Goal: Find specific page/section: Find specific page/section

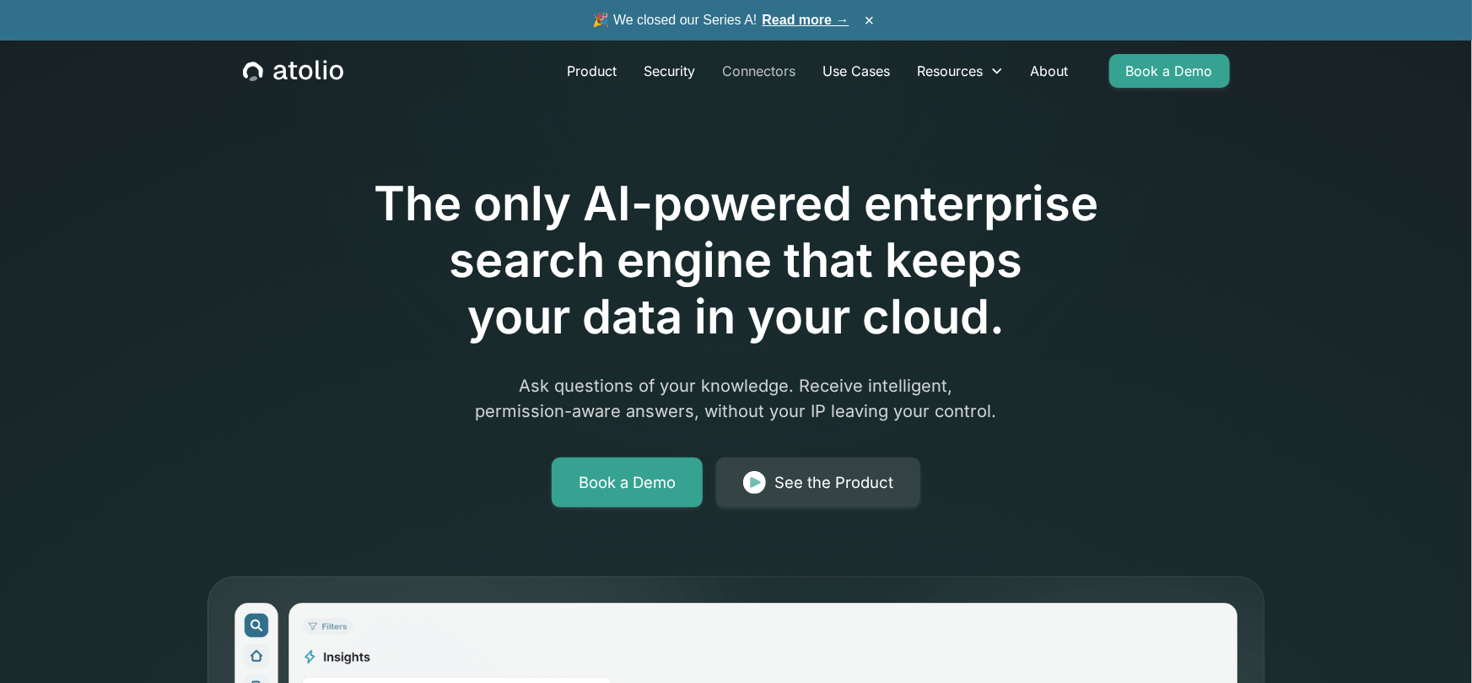
click at [773, 79] on link "Connectors" at bounding box center [760, 71] width 100 height 34
click at [737, 81] on link "Connectors" at bounding box center [760, 71] width 100 height 34
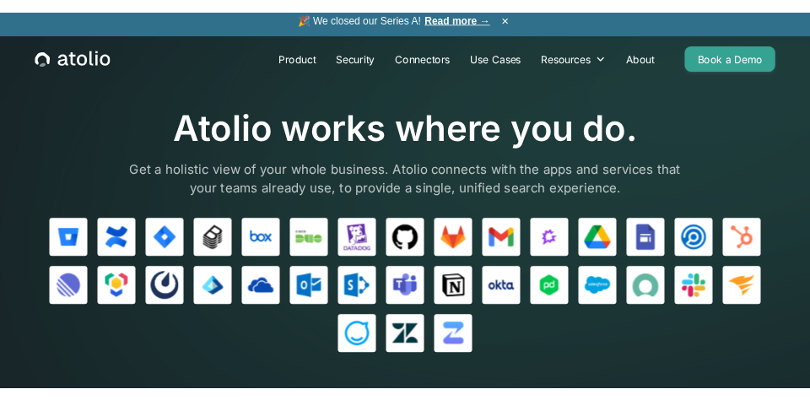
scroll to position [7, 0]
